Goal: Task Accomplishment & Management: Use online tool/utility

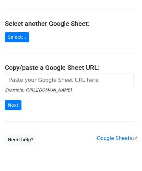
scroll to position [65, 0]
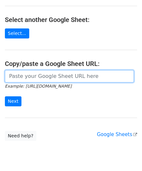
click at [27, 77] on input "url" at bounding box center [69, 76] width 129 height 12
paste input "https://docs.google.com/spreadsheets/d/1hZTg7C2rU7xUE7LVQhrb-Hu-7y3ejNbM4ITQng3…"
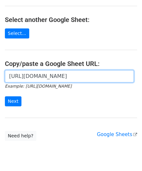
scroll to position [0, 141]
type input "https://docs.google.com/spreadsheets/d/1hZTg7C2rU7xUE7LVQhrb-Hu-7y3ejNbM4ITQng3…"
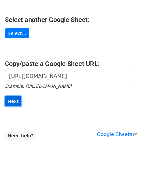
click at [12, 100] on input "Next" at bounding box center [13, 102] width 17 height 10
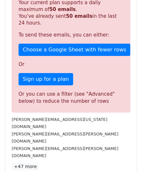
scroll to position [219, 0]
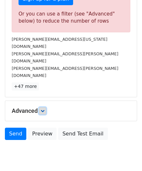
click at [43, 109] on icon at bounding box center [43, 111] width 4 height 4
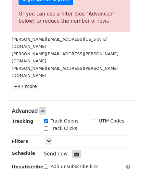
click at [74, 152] on icon at bounding box center [76, 154] width 4 height 5
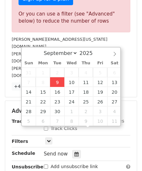
type input "[DATE] 12:00"
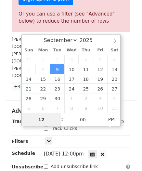
paste input "4"
type input "4"
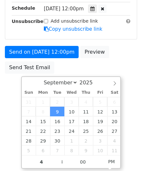
type input "[DATE] 16:00"
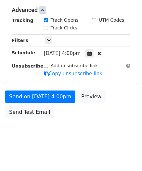
scroll to position [297, 0]
